Goal: Information Seeking & Learning: Learn about a topic

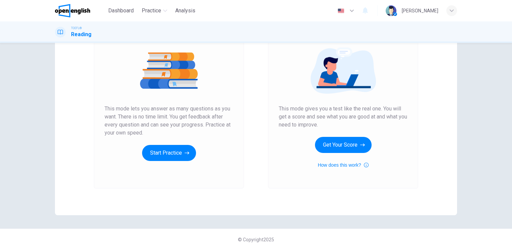
scroll to position [76, 0]
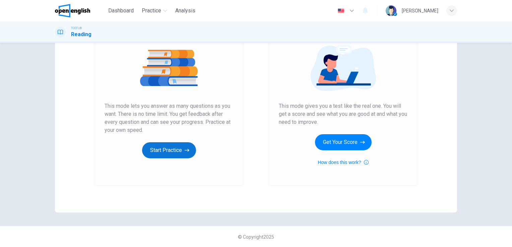
click at [165, 150] on button "Start Practice" at bounding box center [169, 151] width 54 height 16
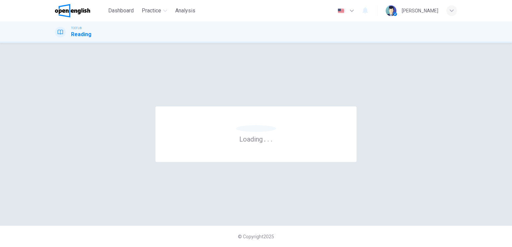
scroll to position [0, 0]
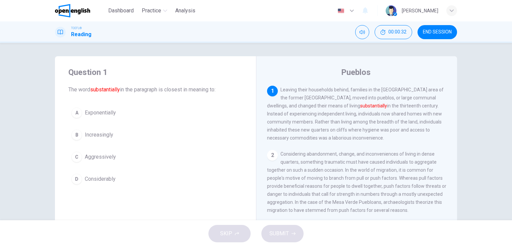
click at [101, 179] on span "Considerably" at bounding box center [100, 179] width 31 height 8
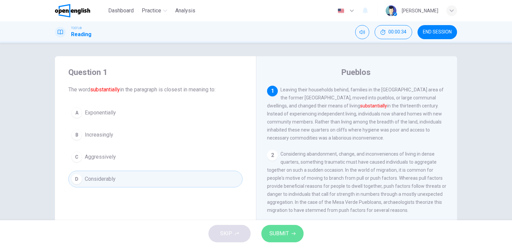
click at [279, 237] on span "SUBMIT" at bounding box center [279, 233] width 19 height 9
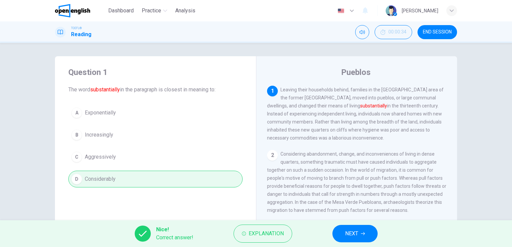
click at [358, 232] on span "NEXT" at bounding box center [351, 233] width 13 height 9
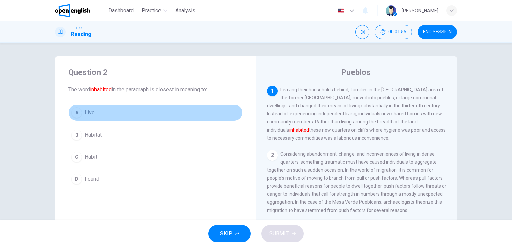
click at [82, 117] on button "A Live" at bounding box center [155, 113] width 174 height 17
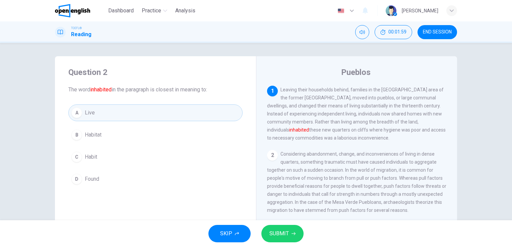
click at [284, 232] on span "SUBMIT" at bounding box center [279, 233] width 19 height 9
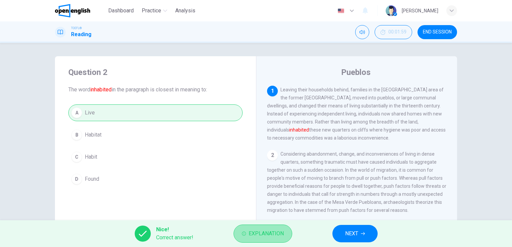
click at [268, 236] on span "Explanation" at bounding box center [266, 233] width 35 height 9
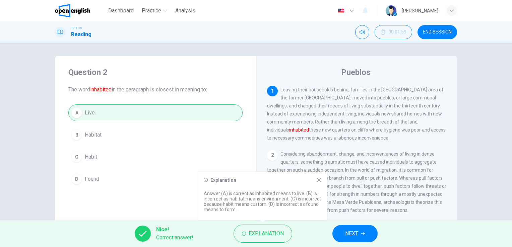
click at [367, 230] on button "NEXT" at bounding box center [355, 233] width 45 height 17
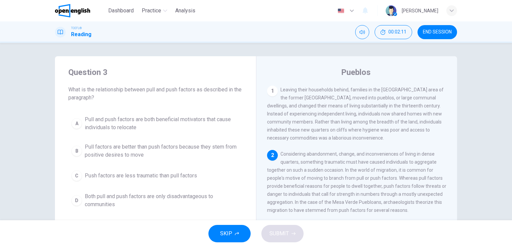
scroll to position [34, 0]
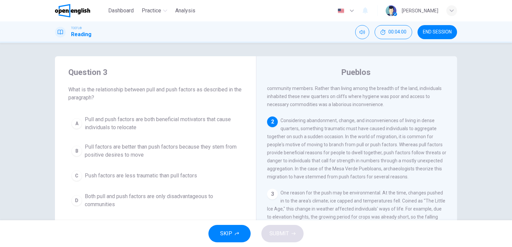
click at [136, 116] on span "Pull and push factors are both beneficial motivators that cause individuals to …" at bounding box center [162, 124] width 155 height 16
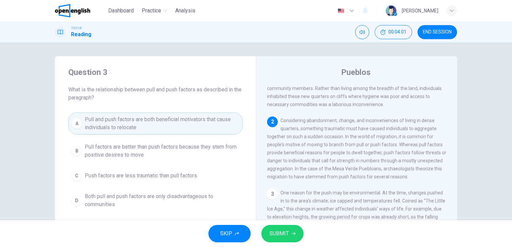
click at [283, 234] on span "SUBMIT" at bounding box center [279, 233] width 19 height 9
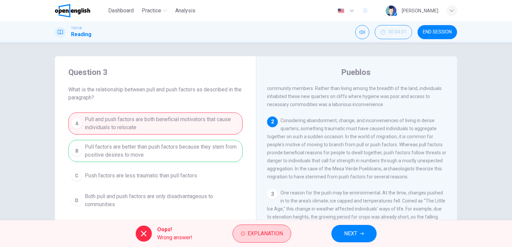
click at [256, 234] on span "Explanation" at bounding box center [265, 233] width 35 height 9
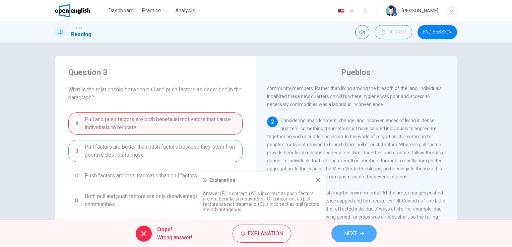
click at [357, 234] on span "NEXT" at bounding box center [350, 233] width 13 height 9
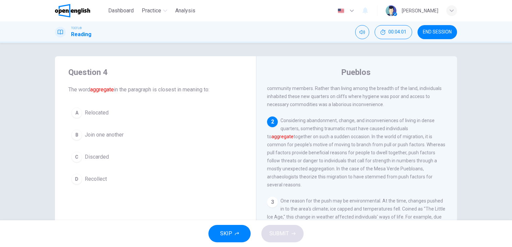
scroll to position [66, 0]
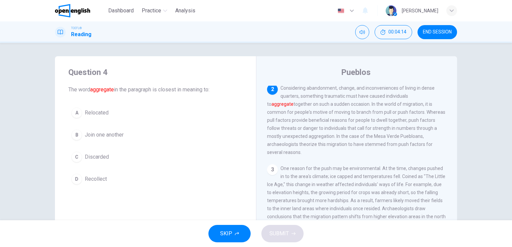
click at [101, 140] on button "B Join one another" at bounding box center [155, 135] width 174 height 17
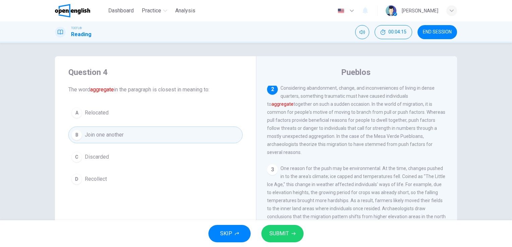
click at [289, 233] on button "SUBMIT" at bounding box center [283, 233] width 42 height 17
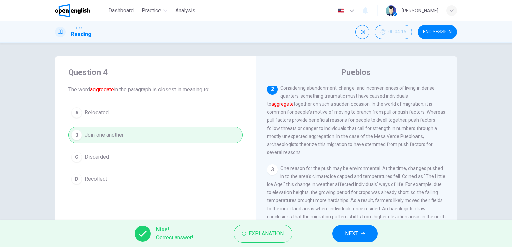
click at [366, 234] on button "NEXT" at bounding box center [355, 233] width 45 height 17
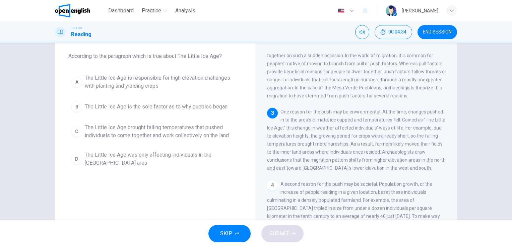
scroll to position [81, 0]
click at [147, 81] on span "The Little Ice Age is responsible for high elevation challenges with planting a…" at bounding box center [162, 82] width 155 height 16
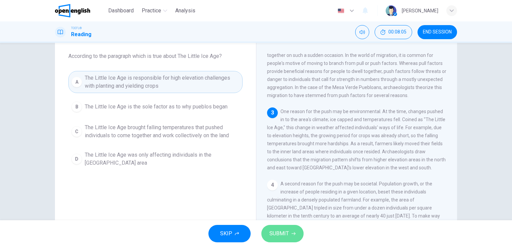
click at [286, 234] on span "SUBMIT" at bounding box center [279, 233] width 19 height 9
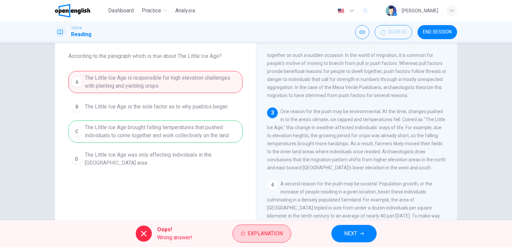
click at [265, 235] on span "Explanation" at bounding box center [265, 233] width 35 height 9
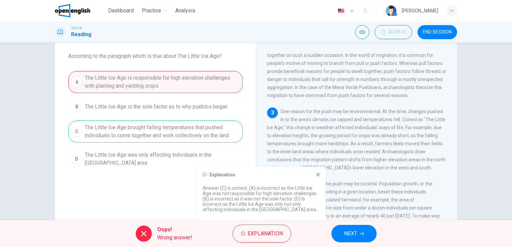
click at [354, 234] on span "NEXT" at bounding box center [350, 233] width 13 height 9
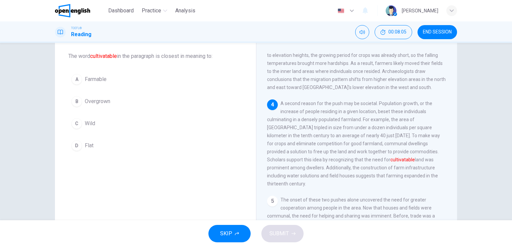
scroll to position [173, 0]
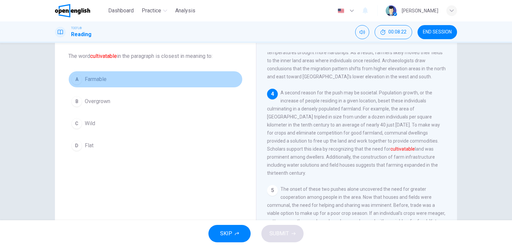
click at [98, 84] on button "A Farmable" at bounding box center [155, 79] width 174 height 17
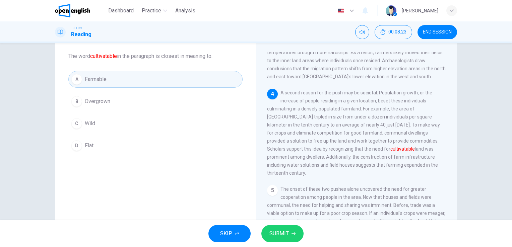
click at [282, 232] on span "SUBMIT" at bounding box center [279, 233] width 19 height 9
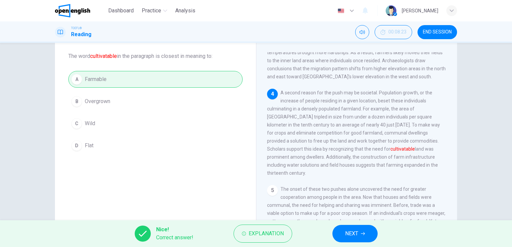
click at [363, 233] on icon "button" at bounding box center [363, 234] width 4 height 4
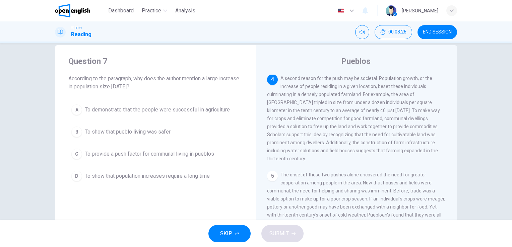
scroll to position [0, 0]
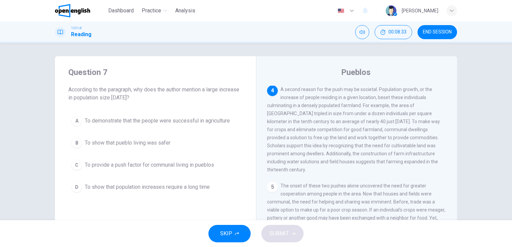
click at [441, 30] on span "END SESSION" at bounding box center [437, 32] width 29 height 5
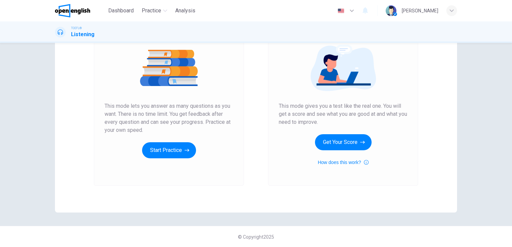
scroll to position [76, 0]
click at [174, 147] on button "Start Practice" at bounding box center [169, 151] width 54 height 16
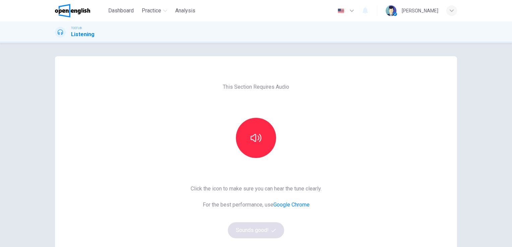
scroll to position [34, 0]
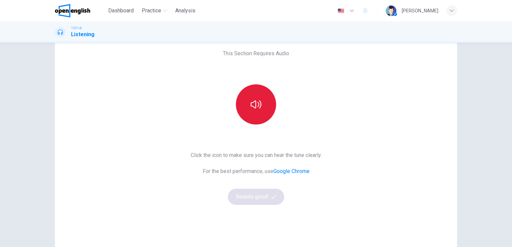
click at [256, 104] on icon "button" at bounding box center [256, 104] width 11 height 11
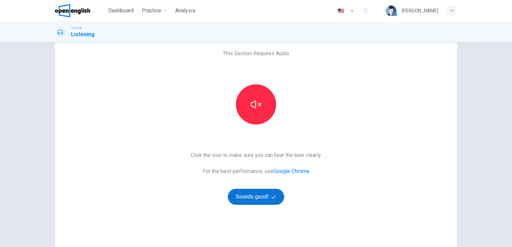
click at [251, 195] on button "Sounds good!" at bounding box center [256, 197] width 56 height 16
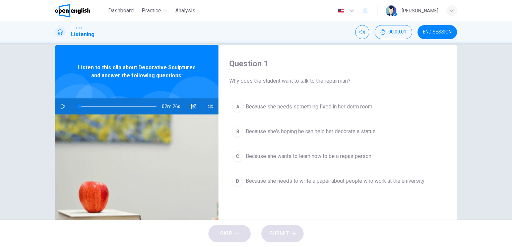
scroll to position [0, 0]
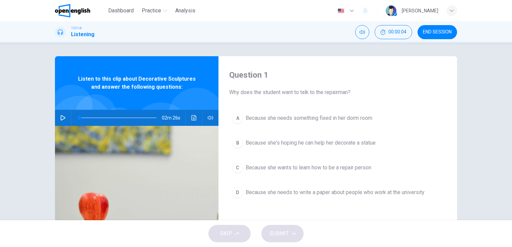
click at [63, 117] on icon "button" at bounding box center [63, 117] width 5 height 5
type input "*"
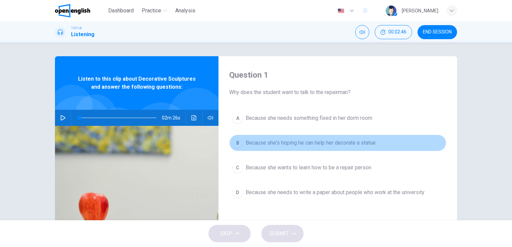
click at [344, 142] on span "Because she's hoping he can help her decorate a statue" at bounding box center [311, 143] width 130 height 8
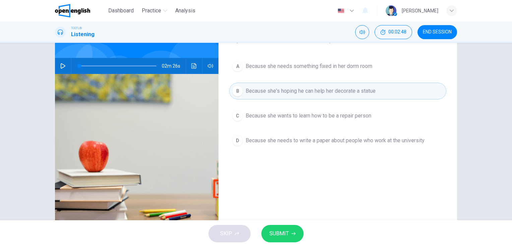
scroll to position [67, 0]
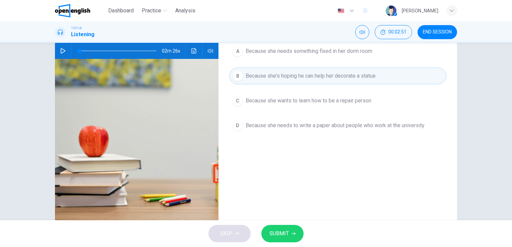
click at [286, 234] on span "SUBMIT" at bounding box center [279, 233] width 19 height 9
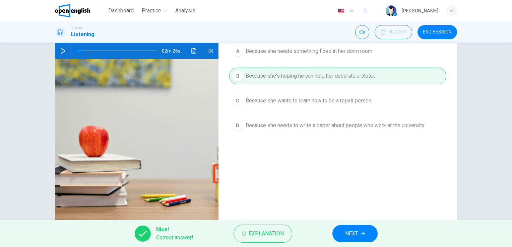
click at [359, 232] on button "NEXT" at bounding box center [355, 233] width 45 height 17
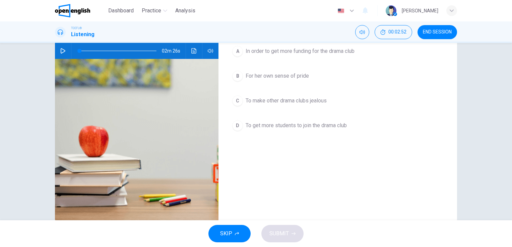
scroll to position [0, 0]
